Goal: Task Accomplishment & Management: Complete application form

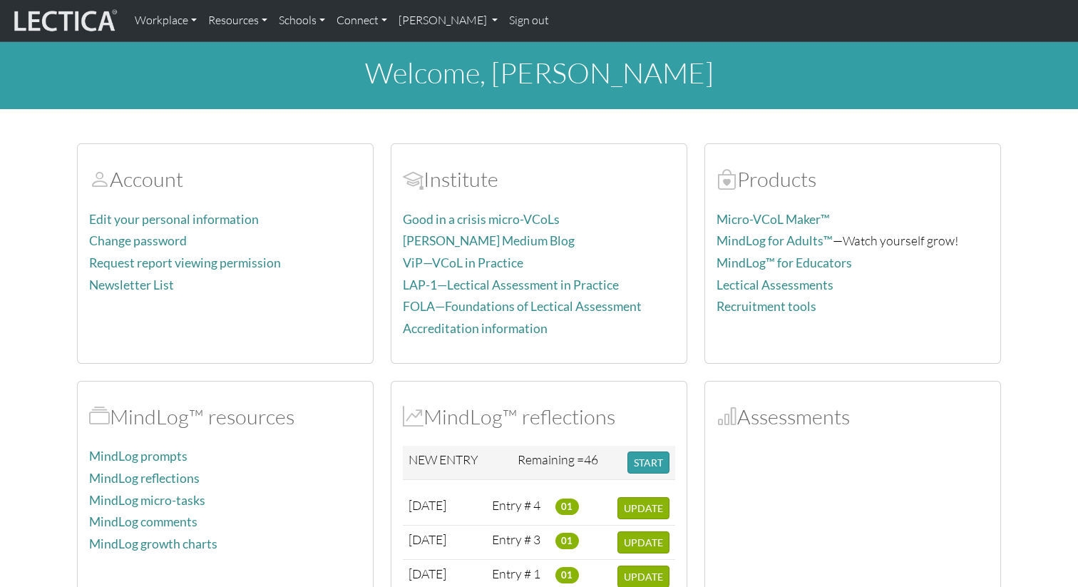
scroll to position [235, 0]
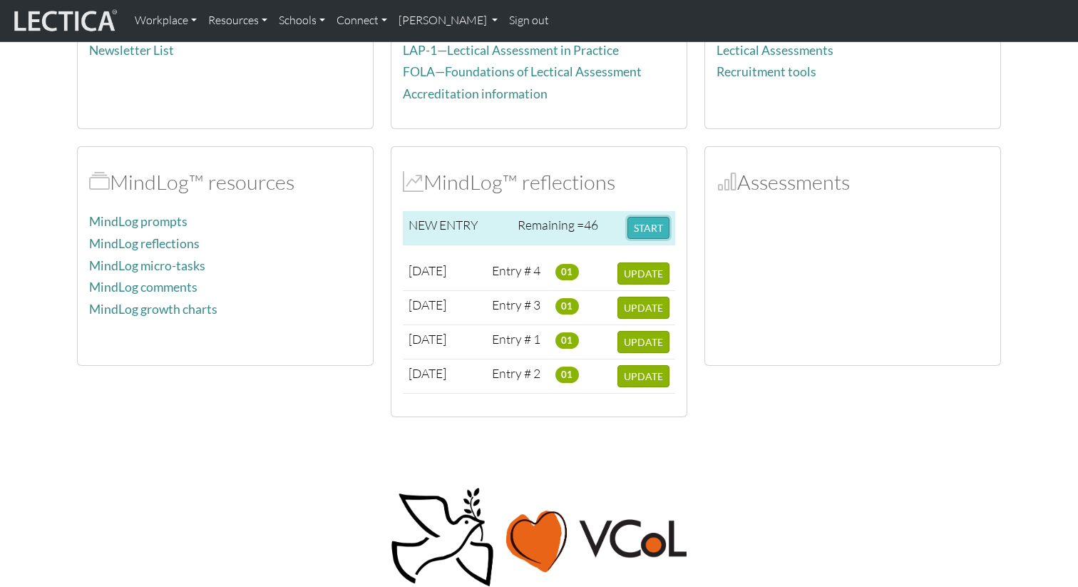
click at [639, 232] on button "START" at bounding box center [648, 228] width 42 height 22
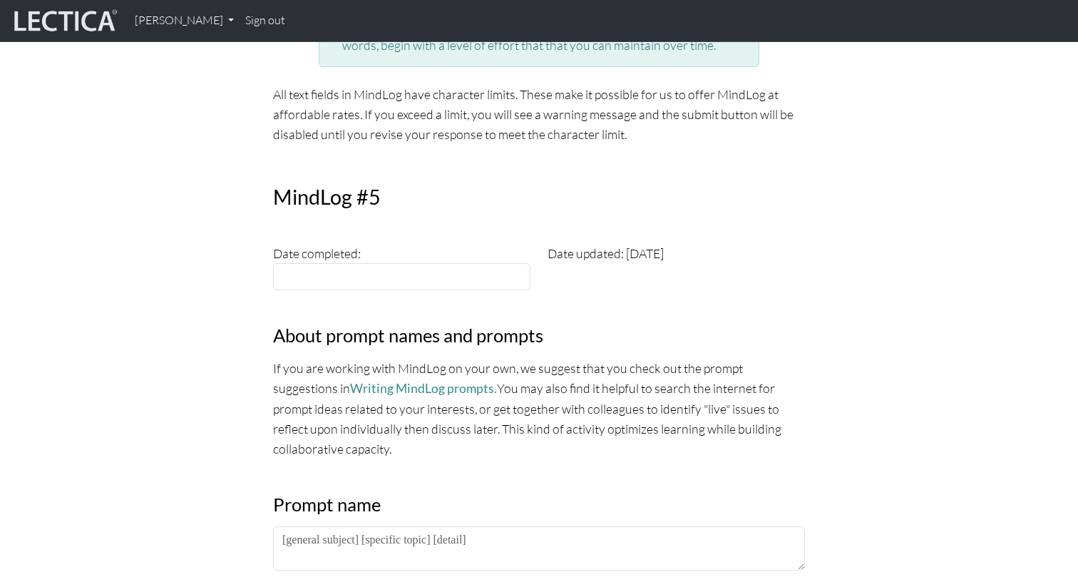
scroll to position [333, 0]
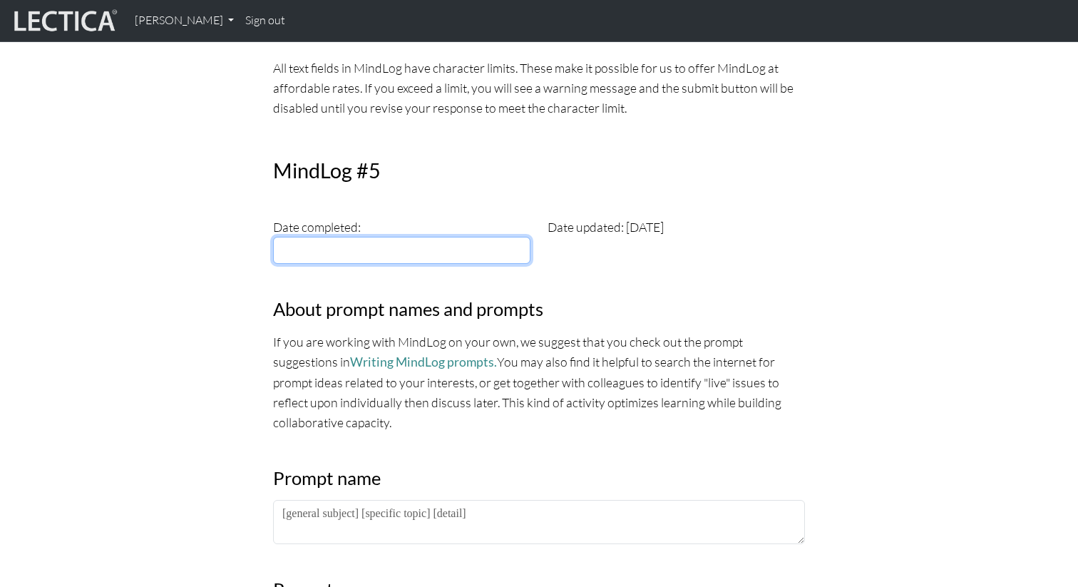
type input "2025-09-16"
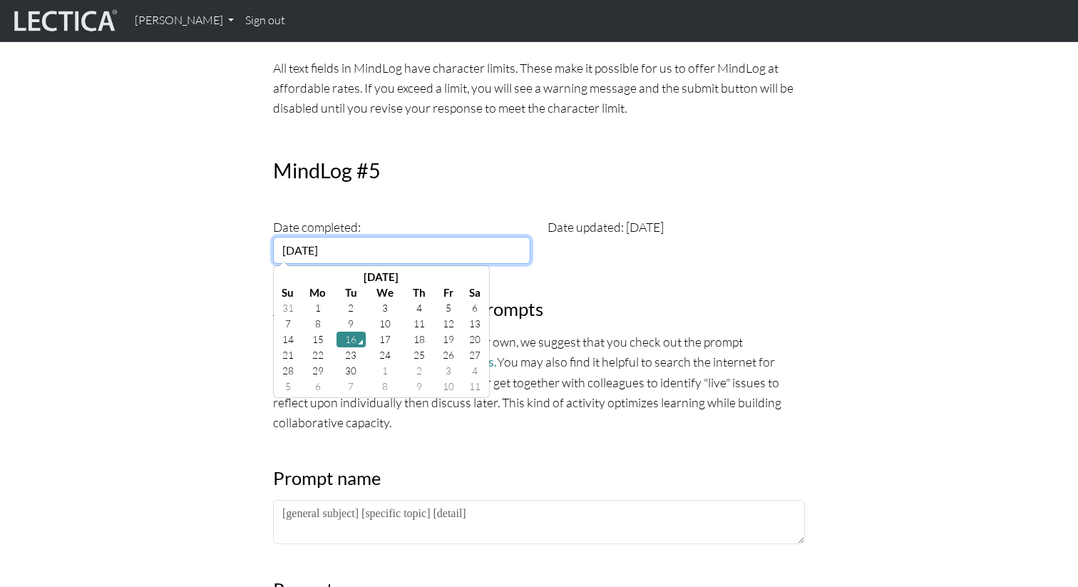
click at [434, 247] on input "2025-09-16" at bounding box center [401, 250] width 257 height 27
click at [349, 341] on td "16" at bounding box center [352, 340] width 30 height 16
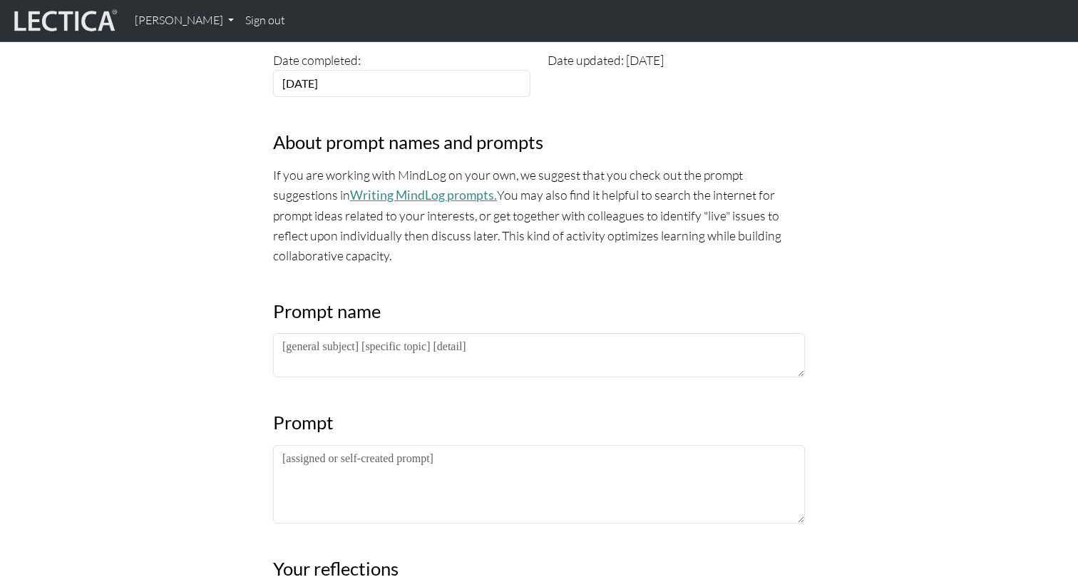
scroll to position [564, 0]
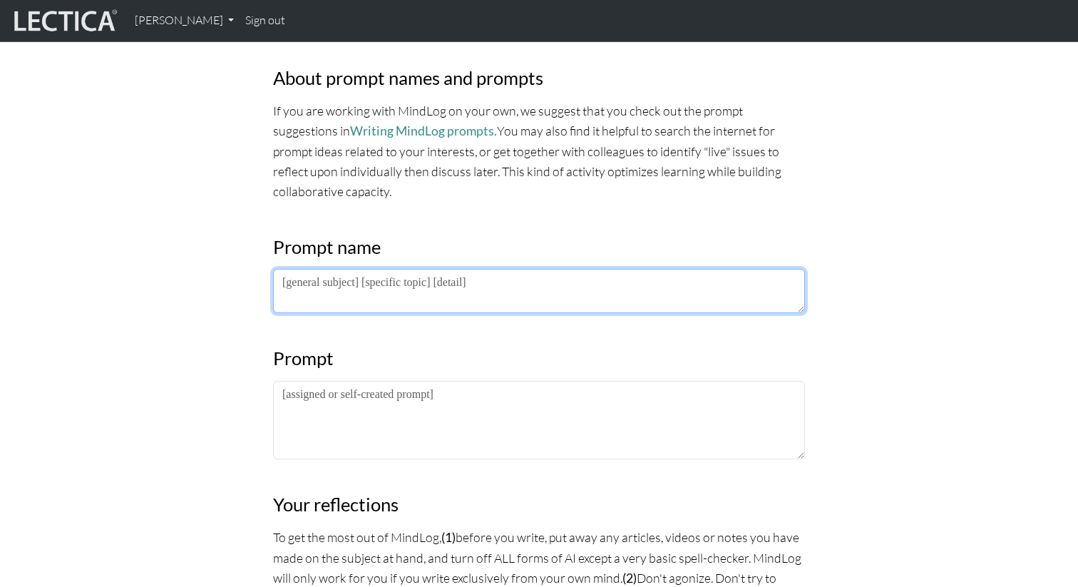
click at [348, 289] on textarea at bounding box center [539, 291] width 532 height 44
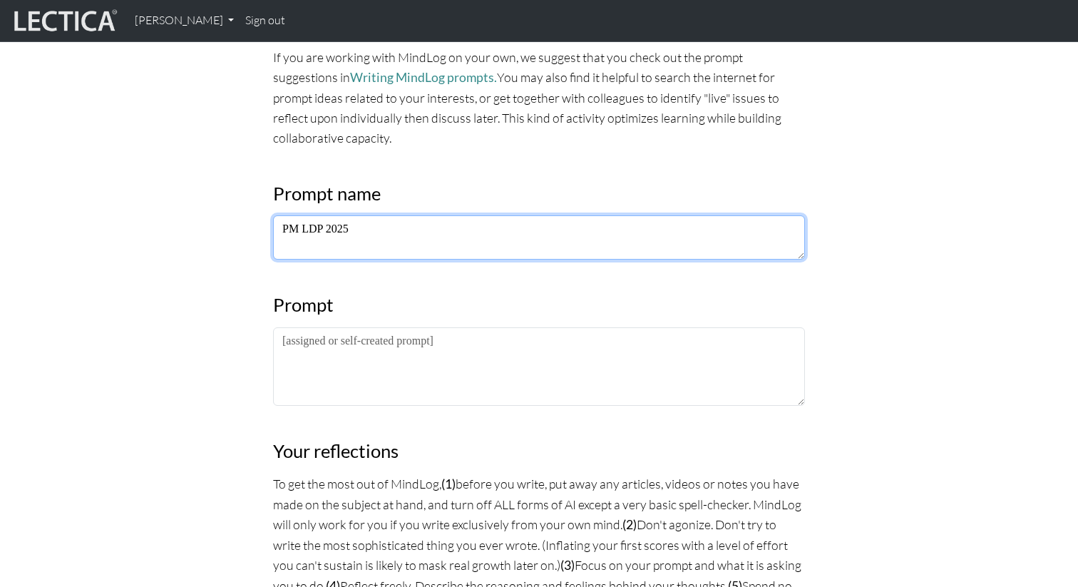
scroll to position [630, 0]
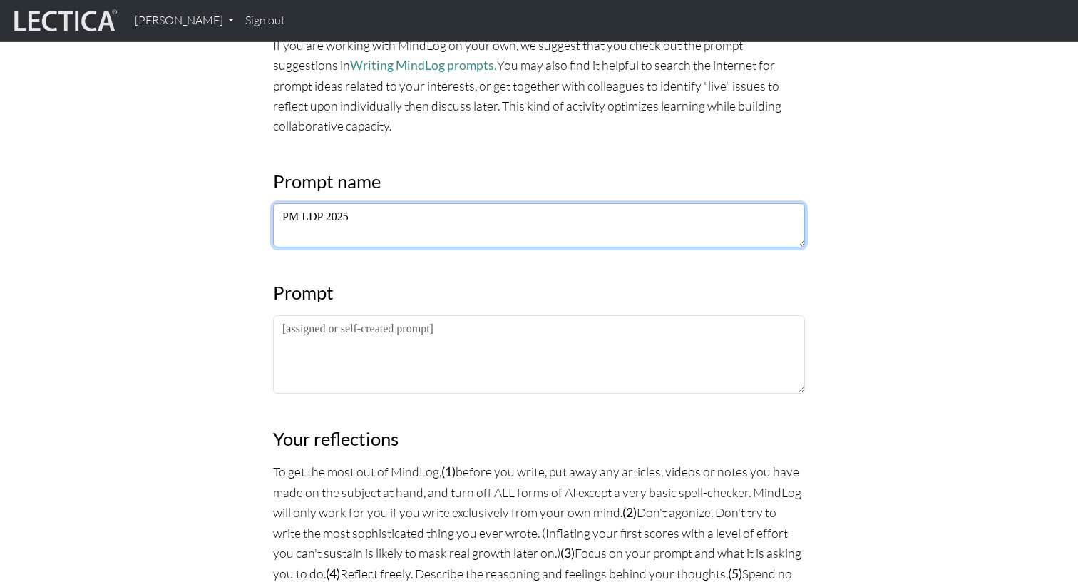
type textarea "PM LDP 2025"
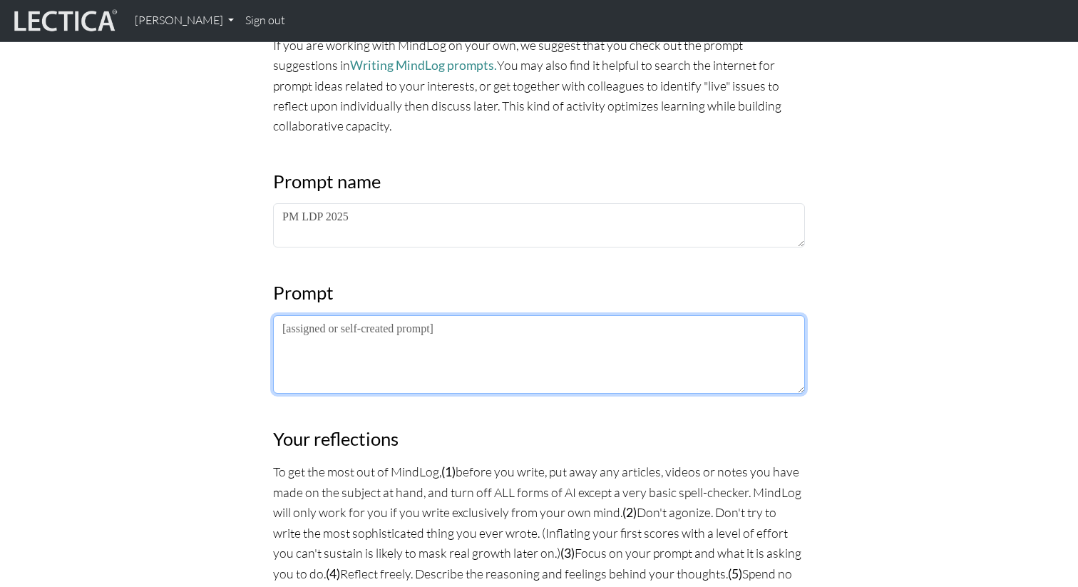
click at [343, 340] on textarea at bounding box center [539, 354] width 532 height 78
paste textarea "Extrospective: What I am noticing about the lectures/frameworks/practices is… I…"
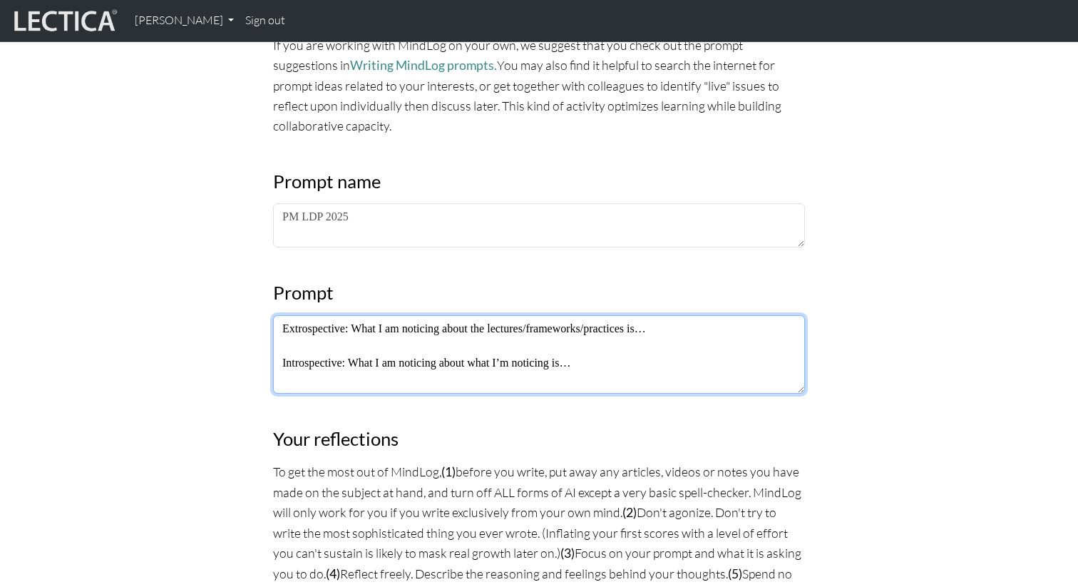
drag, startPoint x: 702, startPoint y: 332, endPoint x: 359, endPoint y: 334, distance: 342.9
click at [359, 334] on textarea "Extrospective: What I am noticing about the lectures/frameworks/practices is… I…" at bounding box center [539, 354] width 532 height 78
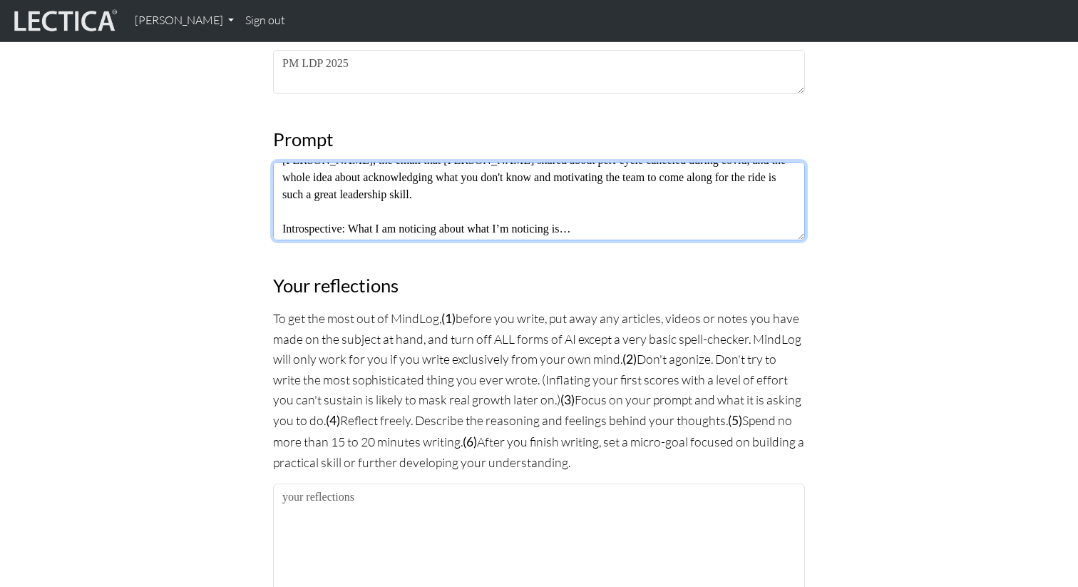
scroll to position [34, 0]
drag, startPoint x: 607, startPoint y: 230, endPoint x: 359, endPoint y: 230, distance: 248.1
click at [359, 230] on textarea "Extrospective: The lecture on 'Communicating in Complexity' was really informat…" at bounding box center [539, 201] width 532 height 78
click at [391, 205] on textarea "Extrospective: The lecture on 'Communicating in Complexity' was really informat…" at bounding box center [539, 201] width 532 height 78
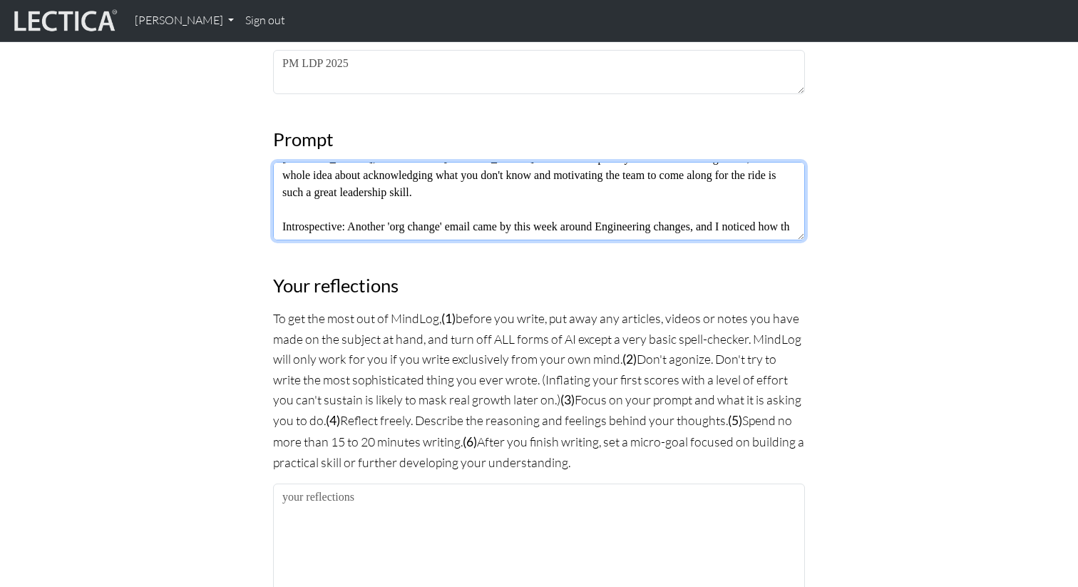
click at [385, 235] on textarea "Extrospective: The lecture on 'Communicating in Complexity' was really informat…" at bounding box center [539, 201] width 532 height 78
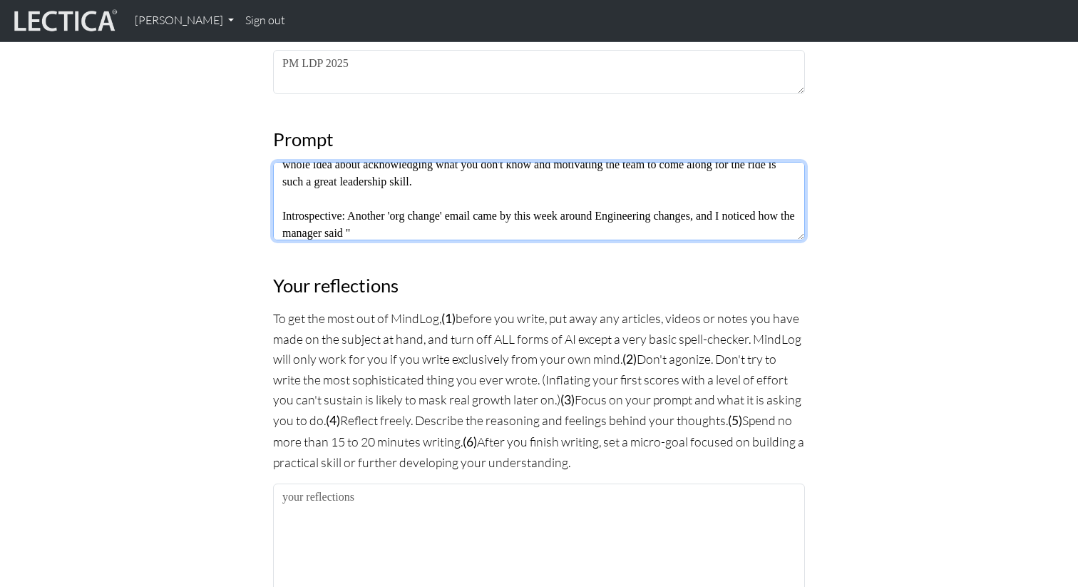
paste textarea "Change like this is often difficult, and we ask for everyone’s help and patienc…"
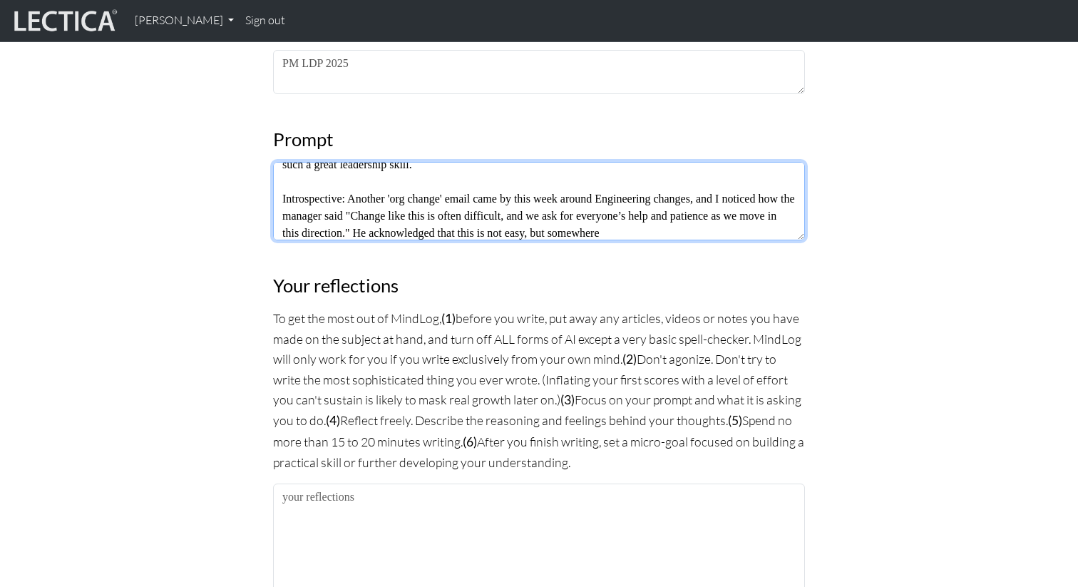
scroll to position [68, 0]
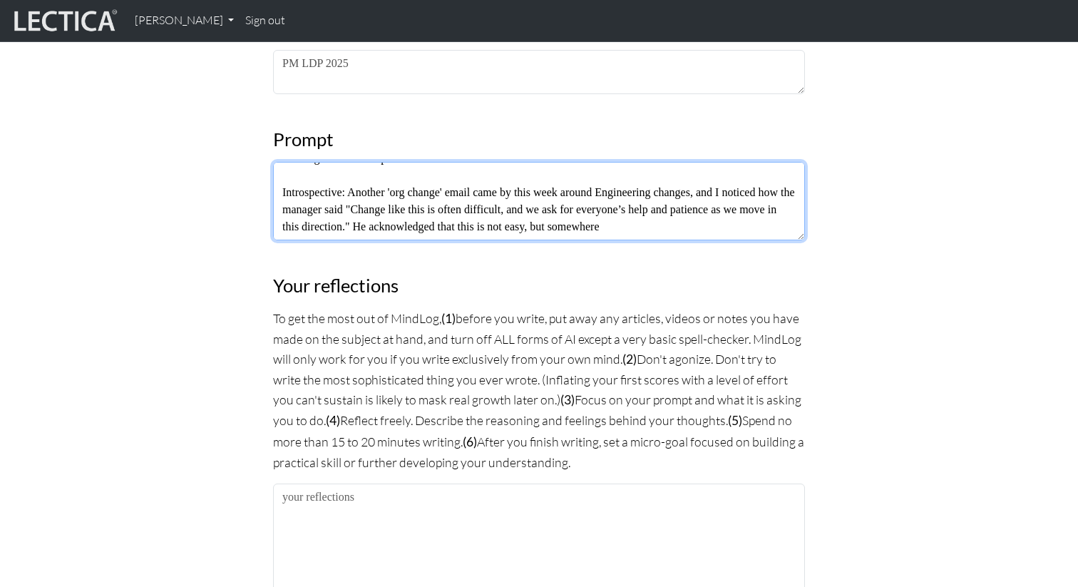
drag, startPoint x: 754, startPoint y: 234, endPoint x: 481, endPoint y: 231, distance: 273.8
click at [481, 231] on textarea "Extrospective: The lecture on 'Communicating in Complexity' was really informat…" at bounding box center [539, 201] width 532 height 78
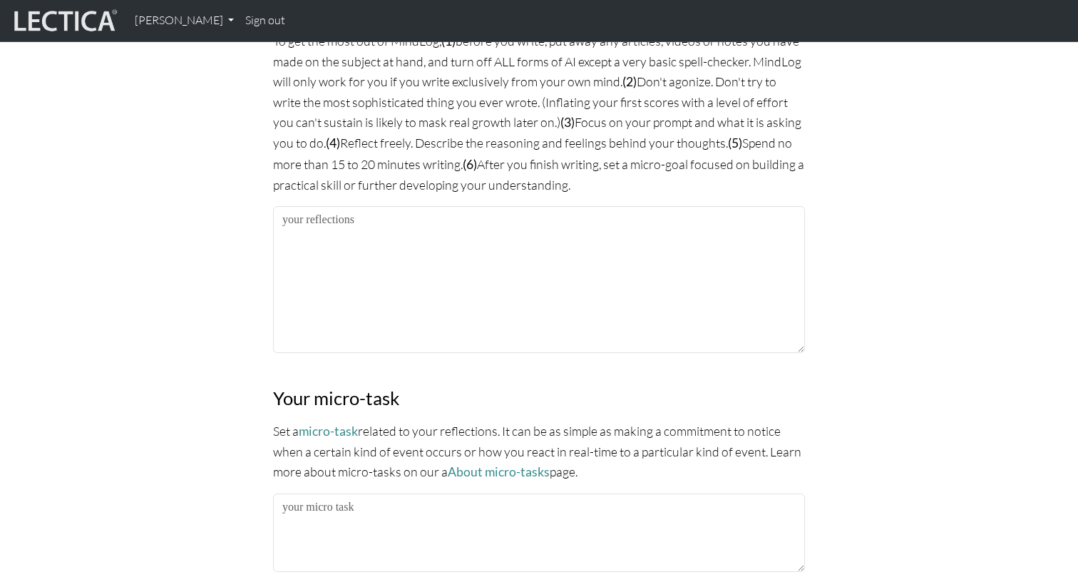
scroll to position [1069, 0]
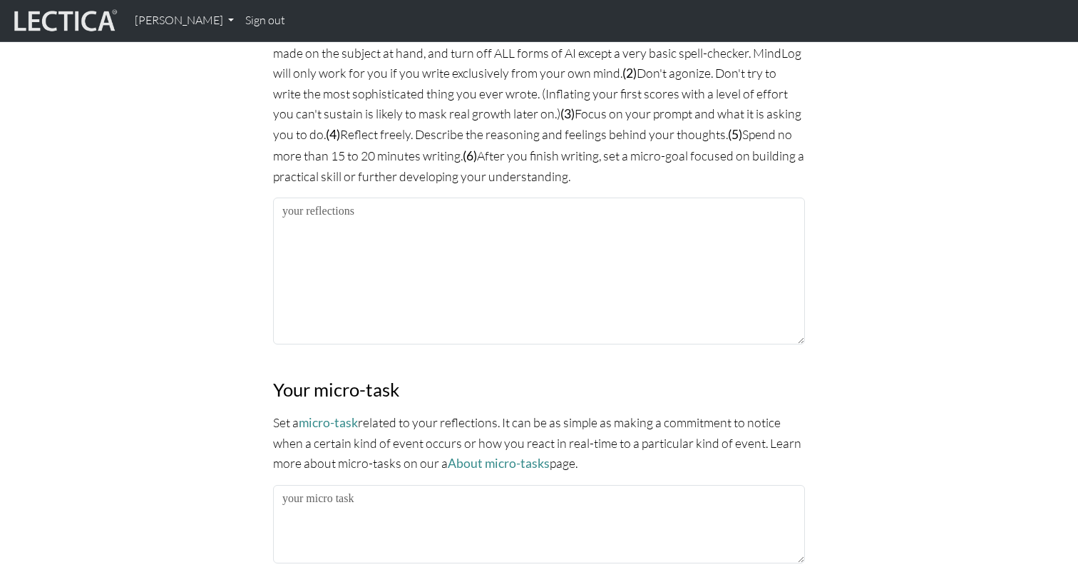
type textarea "Extrospective: The lecture on 'Communicating in Complexity' was really informat…"
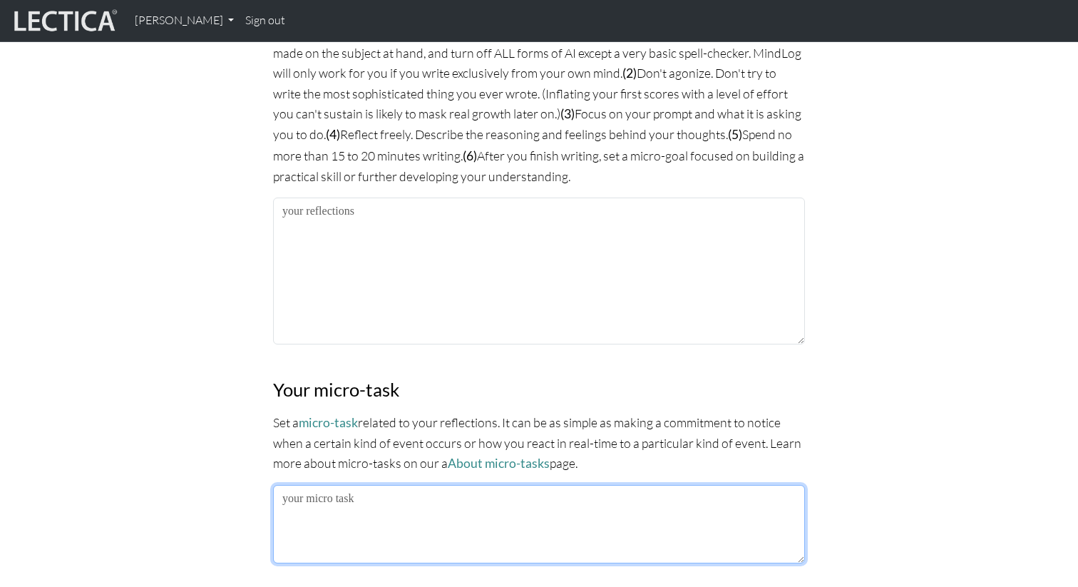
click at [334, 504] on textarea at bounding box center [539, 524] width 532 height 78
type textarea "One of my micro-task this week is to interrupt less and listen more."
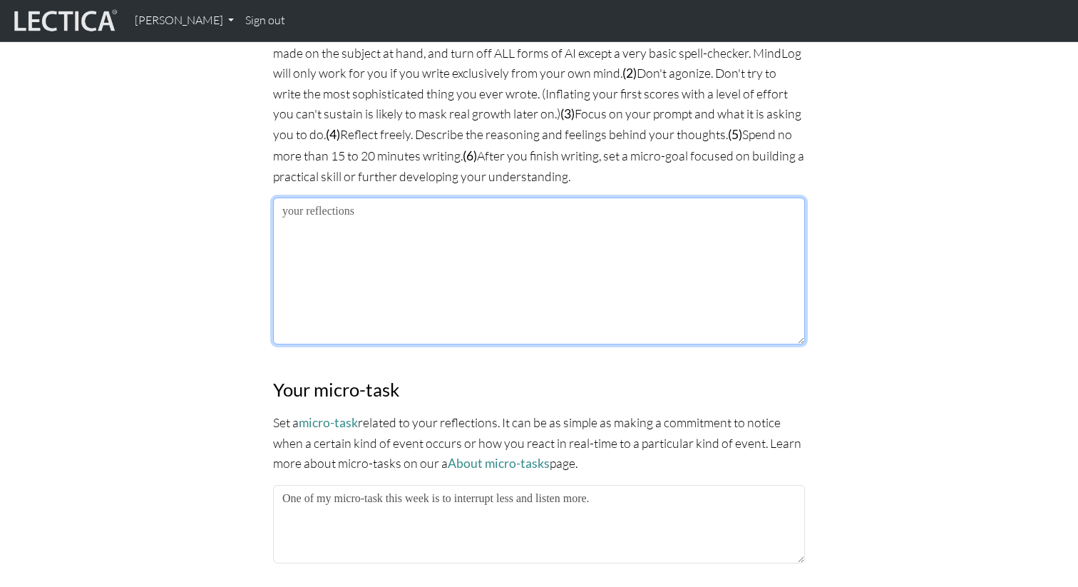
click at [331, 262] on textarea at bounding box center [539, 270] width 532 height 147
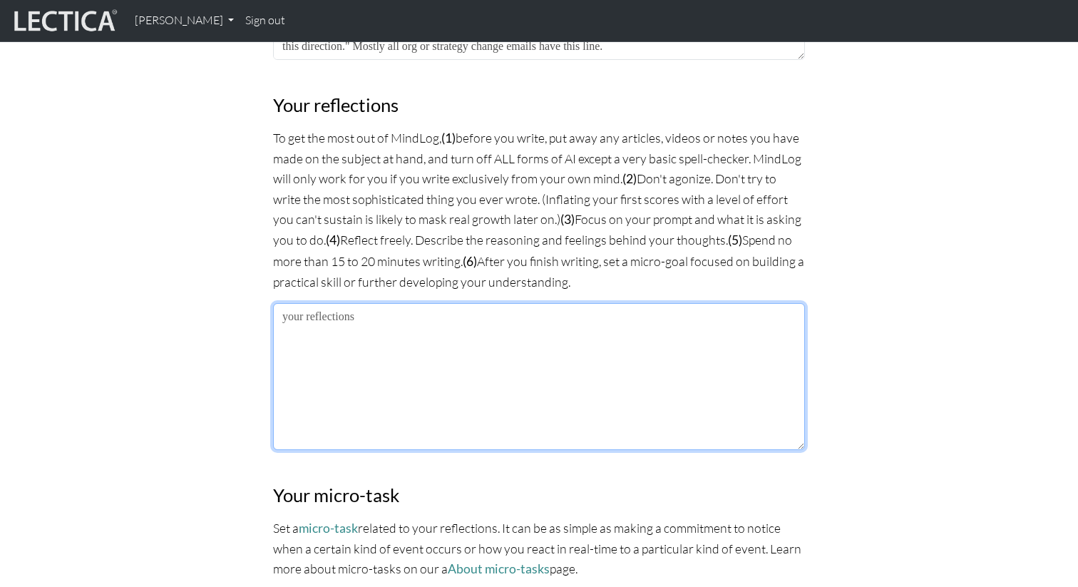
scroll to position [967, 0]
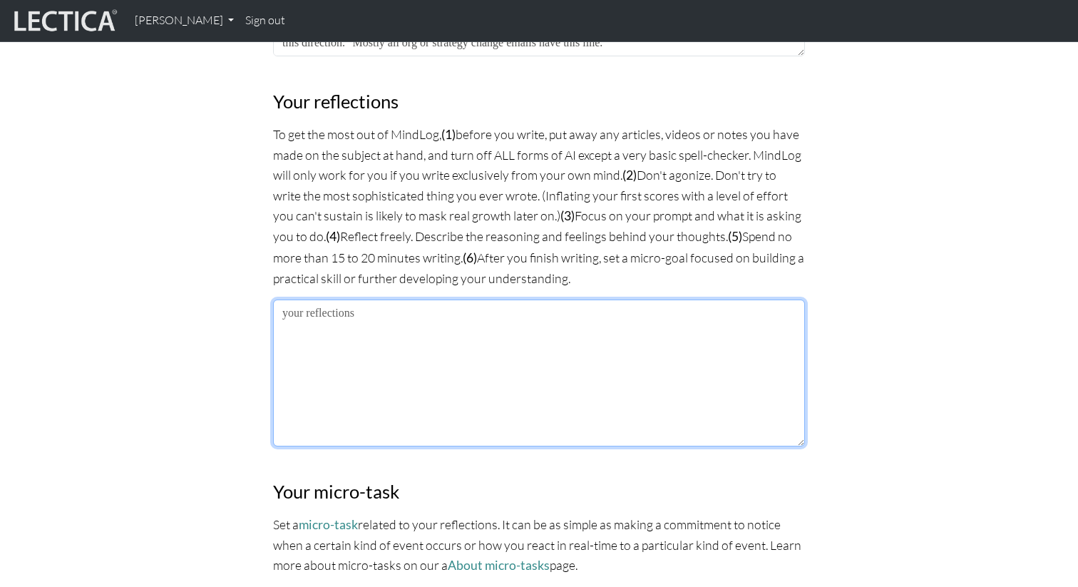
click at [310, 346] on textarea at bounding box center [539, 372] width 532 height 147
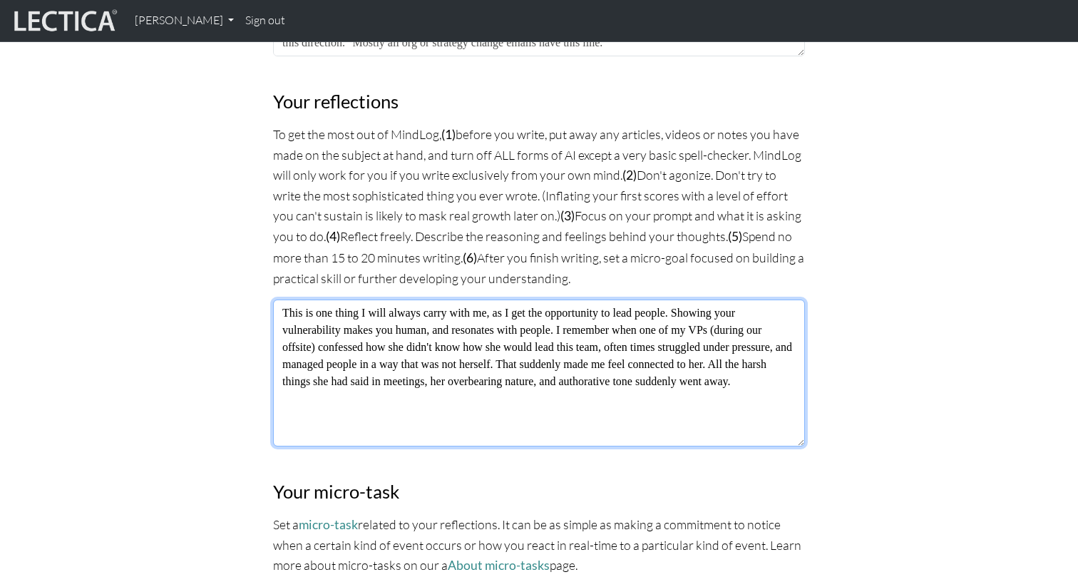
click at [683, 378] on textarea "This is one thing I will always carry with me, as I get the opportunity to lead…" at bounding box center [539, 372] width 532 height 147
click at [704, 383] on textarea "This is one thing I will always carry with me, as I get the opportunity to lead…" at bounding box center [539, 372] width 532 height 147
click at [425, 392] on textarea "This is one thing I will always carry with me, as I get the opportunity to lead…" at bounding box center [539, 372] width 532 height 147
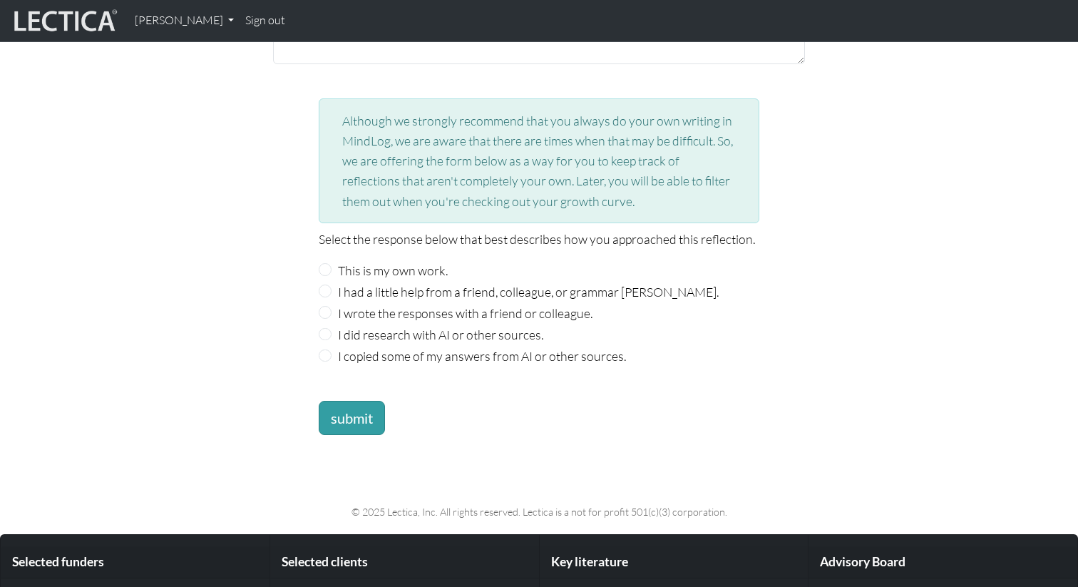
scroll to position [1570, 0]
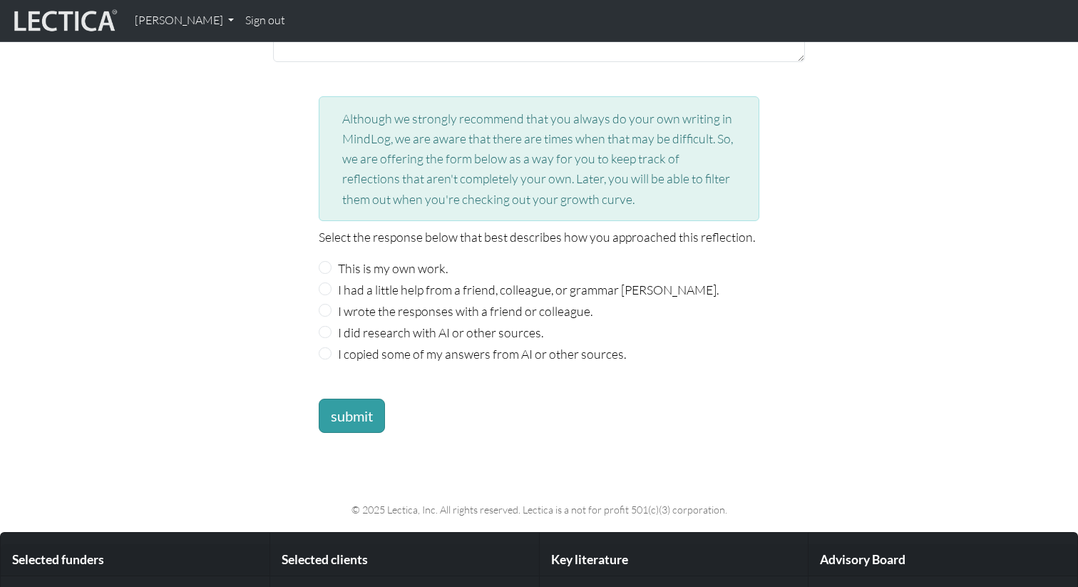
type textarea "This is one thing I will always carry with me, as I get the opportunity to lead…"
click at [399, 265] on label "This is my own work." at bounding box center [393, 268] width 110 height 20
click at [332, 265] on input "This is my own work." at bounding box center [325, 267] width 13 height 13
radio input "true"
click at [363, 409] on button "submit" at bounding box center [352, 416] width 66 height 34
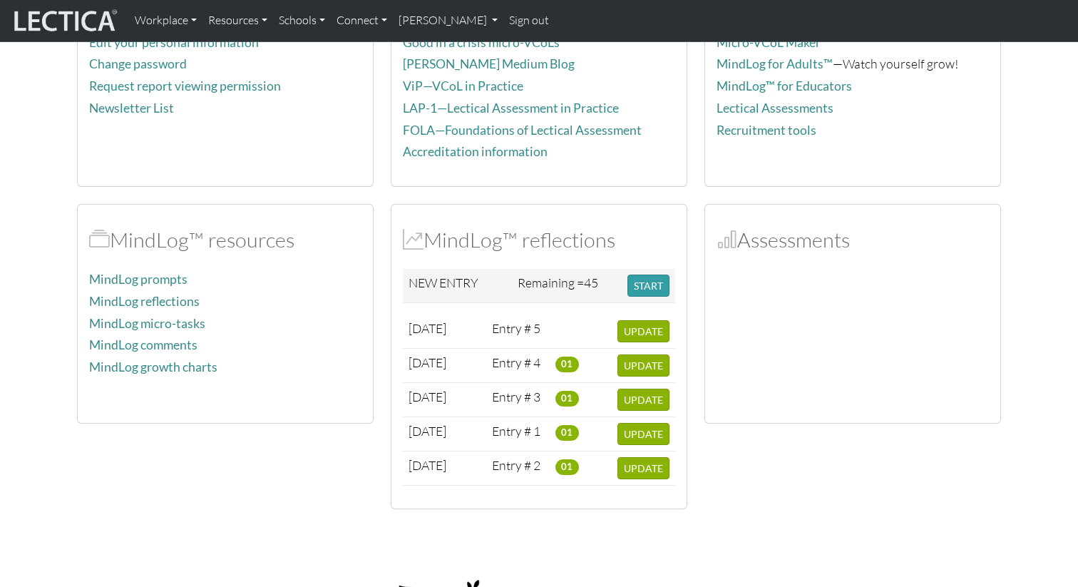
scroll to position [222, 0]
